Goal: Book appointment/travel/reservation

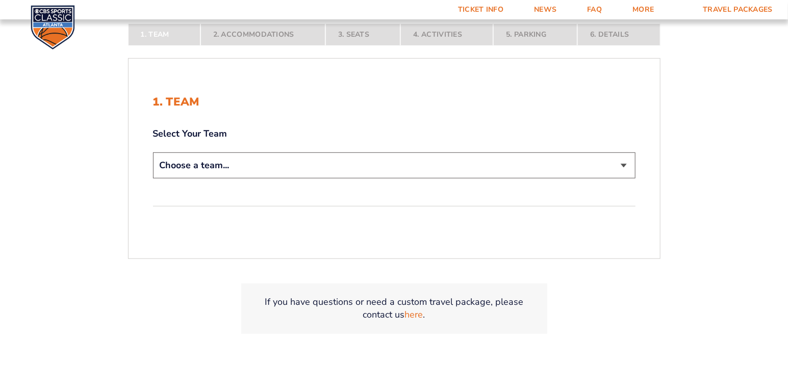
scroll to position [68, 0]
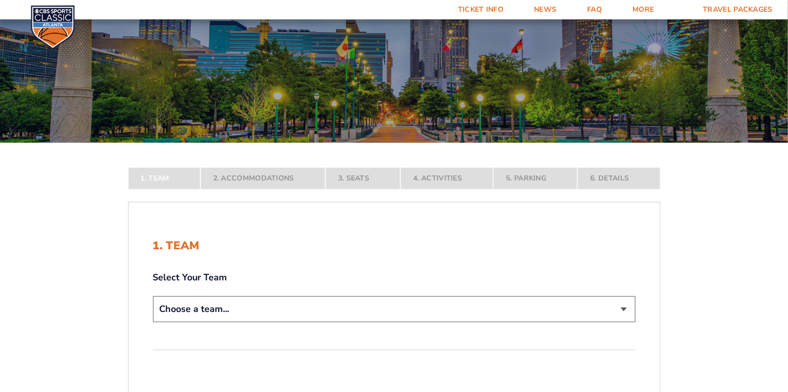
click at [303, 310] on select "Choose a team... [US_STATE] Wildcats [US_STATE] State Buckeyes [US_STATE] Tar H…" at bounding box center [394, 309] width 483 height 26
select select "12956"
click at [153, 323] on select "Choose a team... [US_STATE] Wildcats [US_STATE] State Buckeyes [US_STATE] Tar H…" at bounding box center [394, 309] width 483 height 26
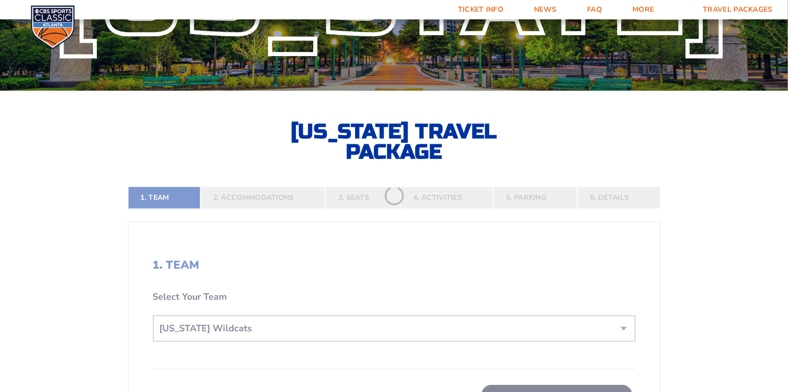
scroll to position [204, 0]
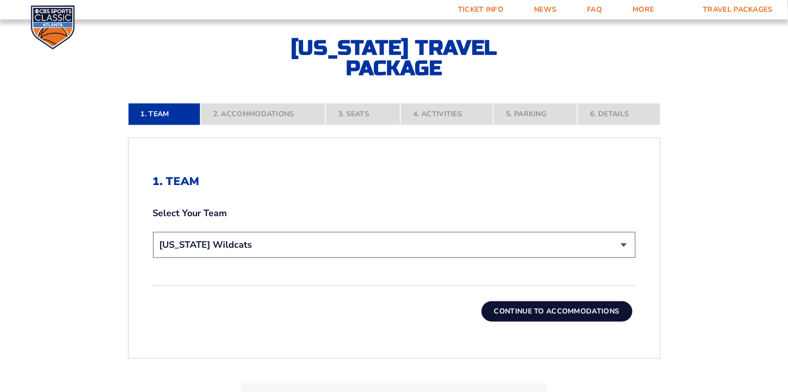
click at [534, 304] on button "Continue To Accommodations" at bounding box center [557, 312] width 151 height 20
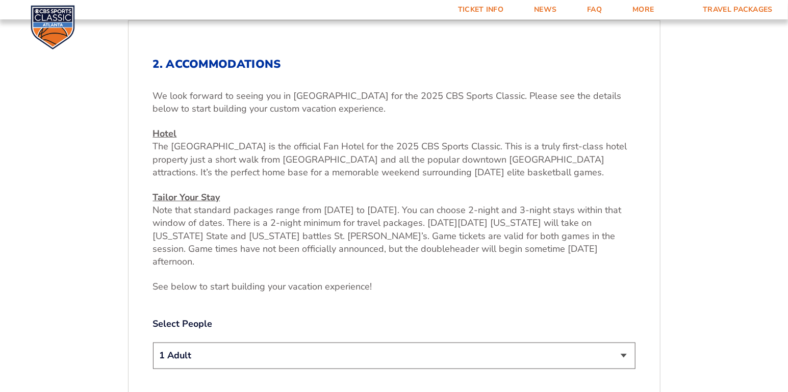
scroll to position [321, 0]
click at [572, 342] on select "1 Adult 2 Adults 3 Adults 4 Adults 2 Adults + 1 Child 2 Adults + 2 Children 2 A…" at bounding box center [394, 355] width 483 height 26
select select "2 Adults"
click at [153, 342] on select "1 Adult 2 Adults 3 Adults 4 Adults 2 Adults + 1 Child 2 Adults + 2 Children 2 A…" at bounding box center [394, 355] width 483 height 26
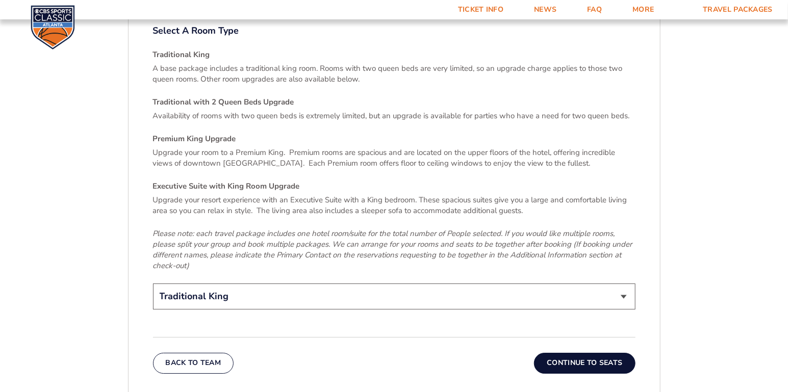
scroll to position [1546, 0]
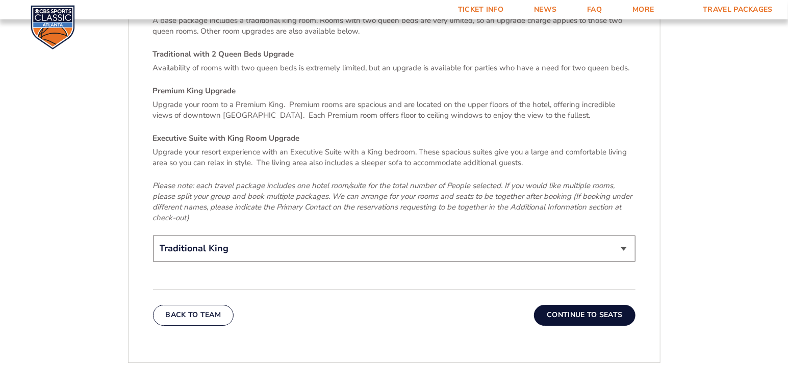
click at [582, 305] on button "Continue To Seats" at bounding box center [584, 315] width 101 height 20
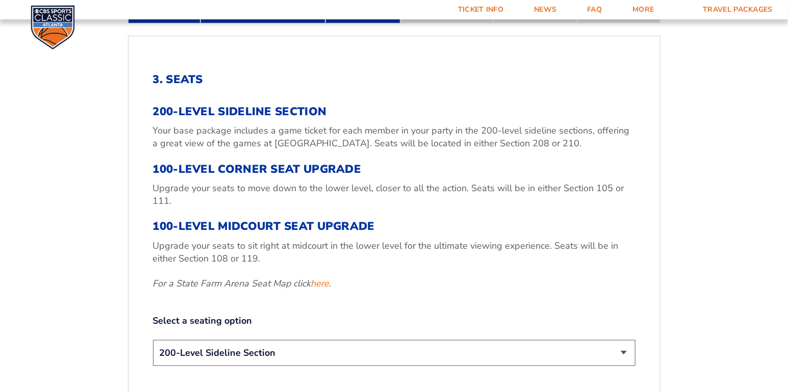
scroll to position [390, 0]
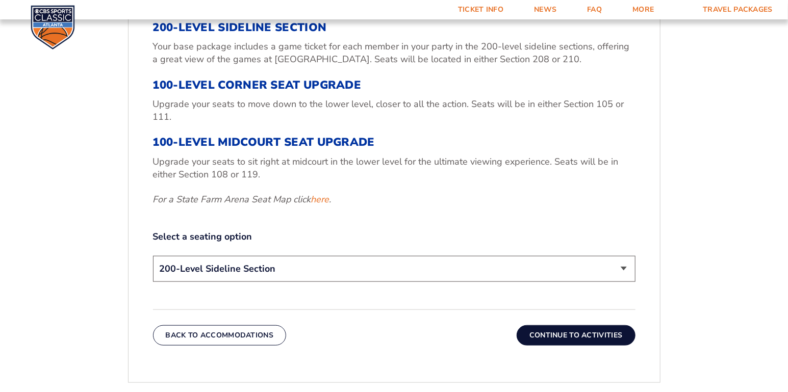
click at [314, 76] on div "200-Level Sideline Section Your base package includes a game ticket for each me…" at bounding box center [394, 113] width 483 height 185
click at [313, 84] on h3 "100-Level Corner Seat Upgrade" at bounding box center [394, 85] width 483 height 13
click at [290, 266] on select "200-Level Sideline Section 100-Level Corner Seat Upgrade (+$120 per person) 100…" at bounding box center [394, 269] width 483 height 26
click at [726, 244] on form "[US_STATE] [US_STATE] Travel Package [US_STATE][GEOGRAPHIC_DATA] [US_STATE] Sta…" at bounding box center [394, 118] width 788 height 1016
click at [299, 265] on select "200-Level Sideline Section 100-Level Corner Seat Upgrade (+$120 per person) 100…" at bounding box center [394, 269] width 483 height 26
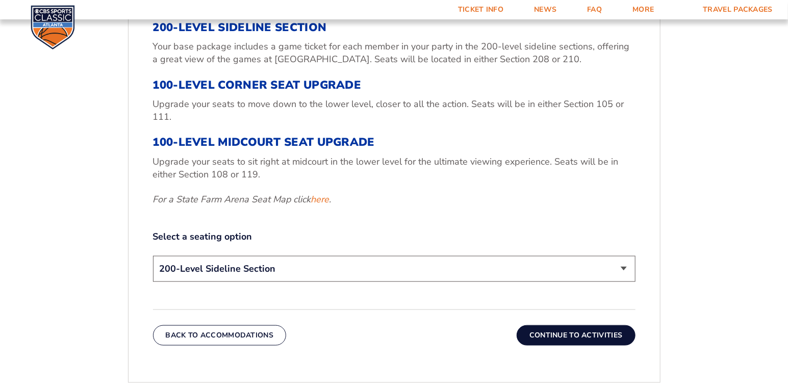
select select "100-Level Corner Seat Upgrade"
click at [153, 256] on select "200-Level Sideline Section 100-Level Corner Seat Upgrade (+$120 per person) 100…" at bounding box center [394, 269] width 483 height 26
click at [572, 340] on button "Continue To Activities" at bounding box center [576, 336] width 119 height 20
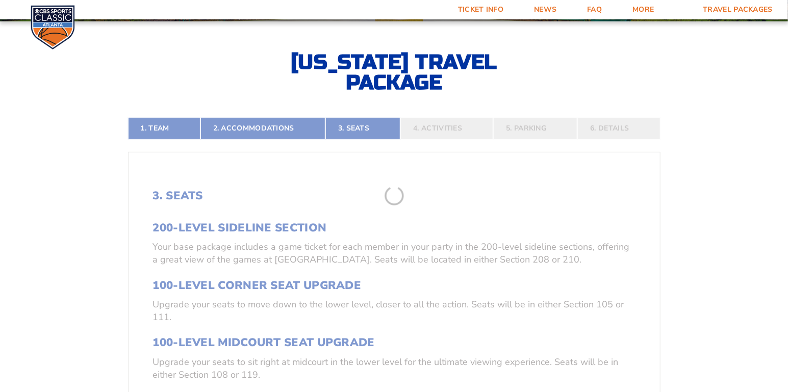
scroll to position [185, 0]
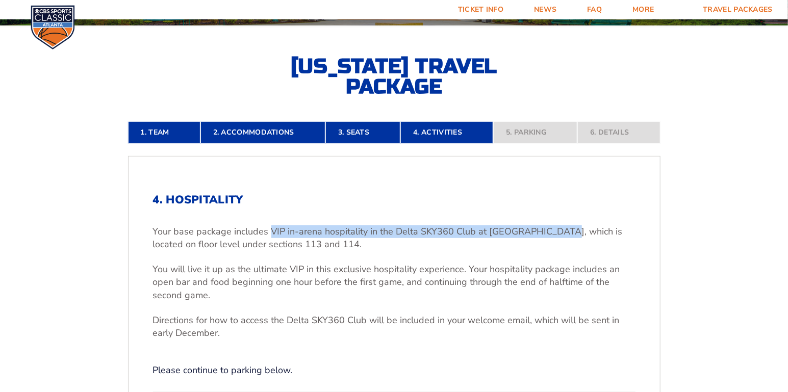
drag, startPoint x: 269, startPoint y: 231, endPoint x: 558, endPoint y: 227, distance: 289.4
click at [558, 227] on p "Your base package includes VIP in-arena hospitality in the Delta SKY360 Club at…" at bounding box center [394, 239] width 483 height 26
copy p "VIP in-arena hospitality in the Delta SKY360 Club at [GEOGRAPHIC_DATA]"
